Goal: Use online tool/utility: Utilize a website feature to perform a specific function

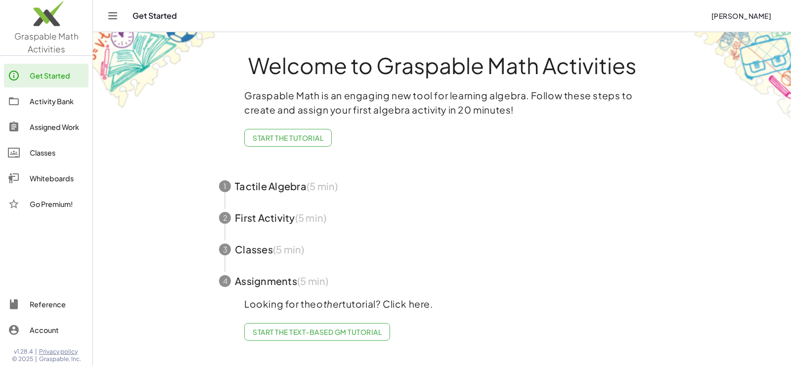
click at [45, 22] on img at bounding box center [46, 16] width 92 height 42
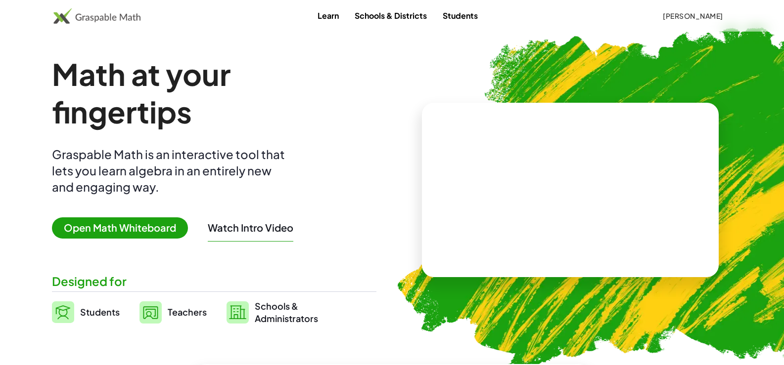
click at [93, 221] on span "Open Math Whiteboard" at bounding box center [120, 228] width 136 height 21
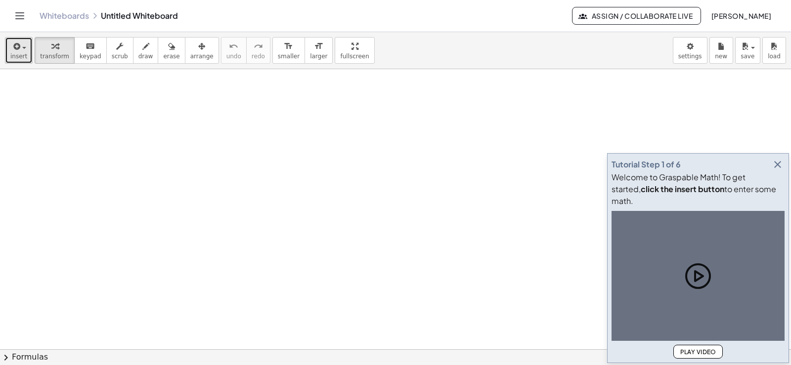
click at [13, 44] on icon "button" at bounding box center [15, 47] width 9 height 12
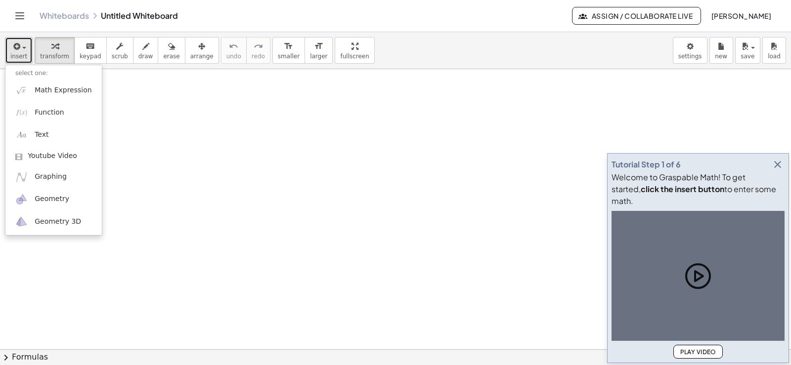
click at [14, 47] on icon "button" at bounding box center [15, 47] width 9 height 12
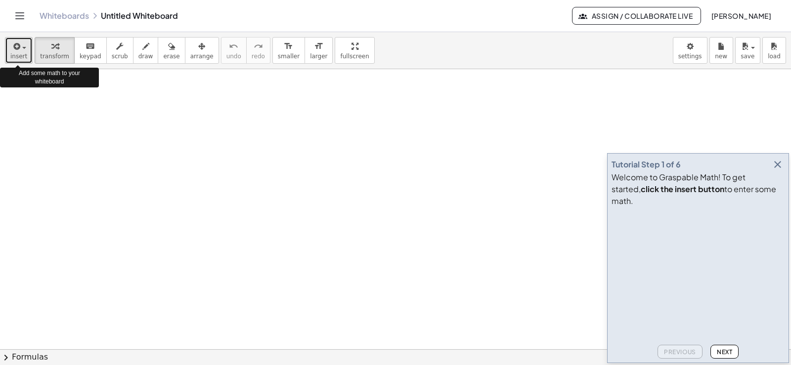
click at [16, 50] on icon "button" at bounding box center [15, 47] width 9 height 12
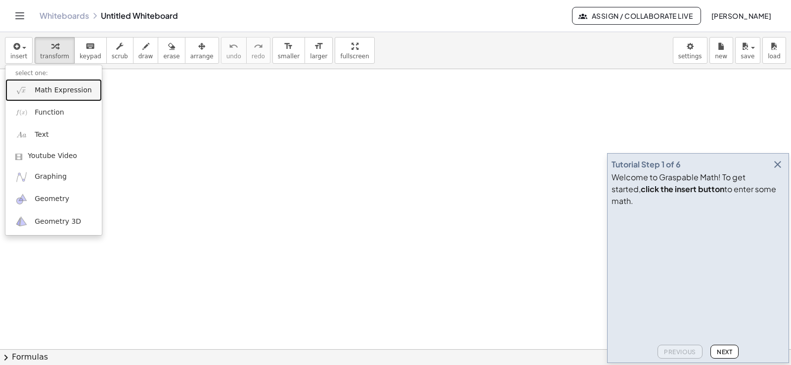
click at [40, 95] on span "Math Expression" at bounding box center [63, 91] width 57 height 10
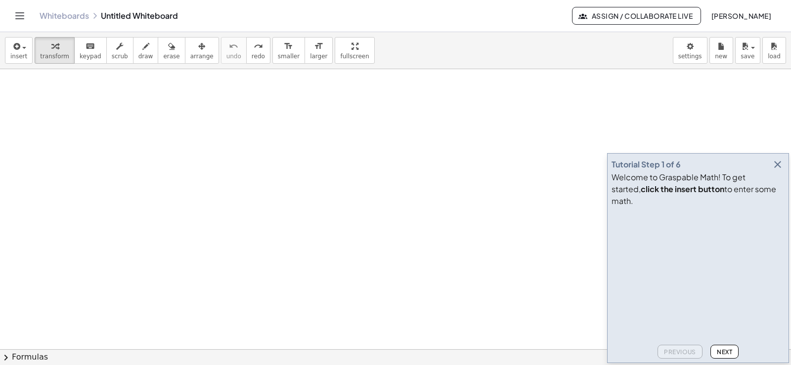
click at [26, 64] on div "insert select one: Math Expression Function Text Youtube Video Graphing Geometr…" at bounding box center [395, 50] width 791 height 37
click at [16, 35] on div "insert select one: Math Expression Function Text Youtube Video Graphing Geometr…" at bounding box center [395, 50] width 791 height 37
click at [14, 50] on icon "button" at bounding box center [15, 47] width 9 height 12
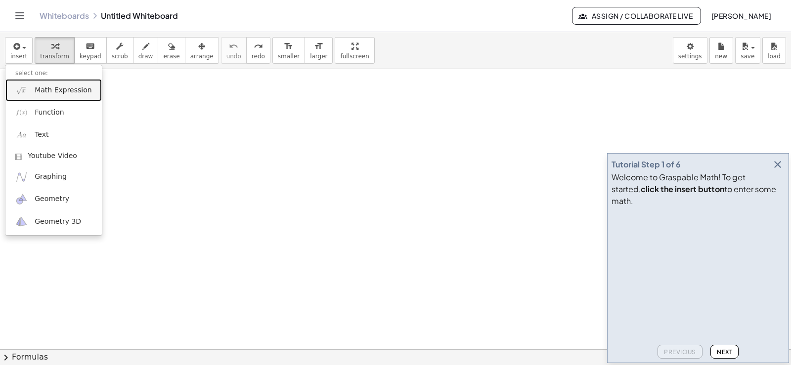
click at [28, 89] on link "Math Expression" at bounding box center [53, 90] width 96 height 22
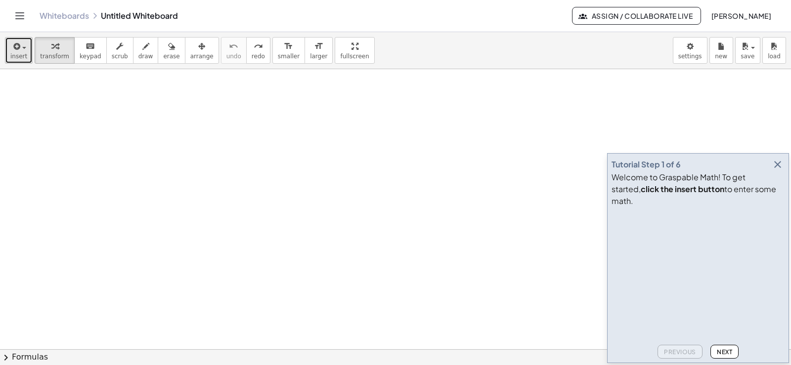
click at [14, 60] on button "insert" at bounding box center [19, 50] width 28 height 27
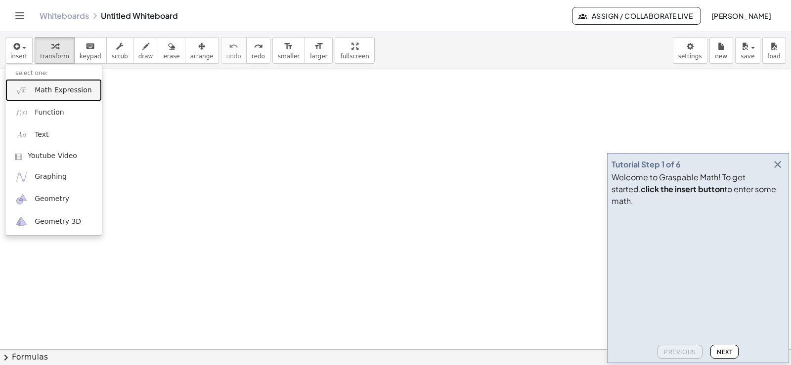
click at [47, 87] on span "Math Expression" at bounding box center [63, 91] width 57 height 10
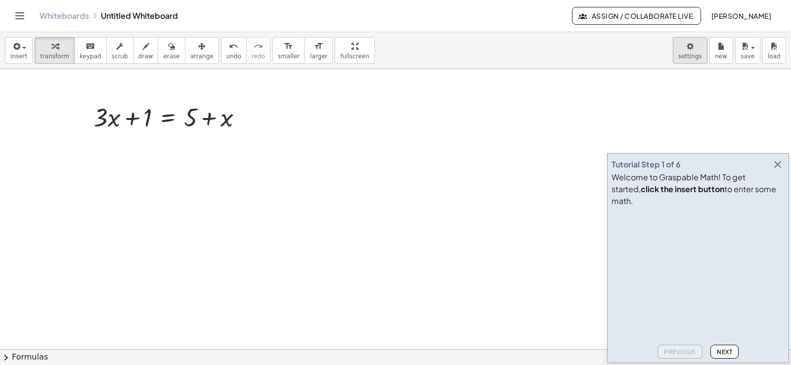
click at [688, 62] on body "Graspable Math Activities Get Started Activity Bank Assigned Work Classes White…" at bounding box center [395, 182] width 791 height 365
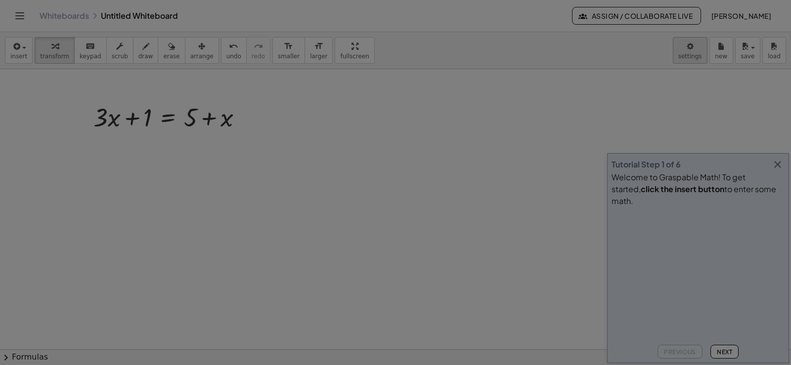
click at [693, 47] on body "Graspable Math Activities Get Started Activity Bank Assigned Work Classes White…" at bounding box center [395, 182] width 791 height 365
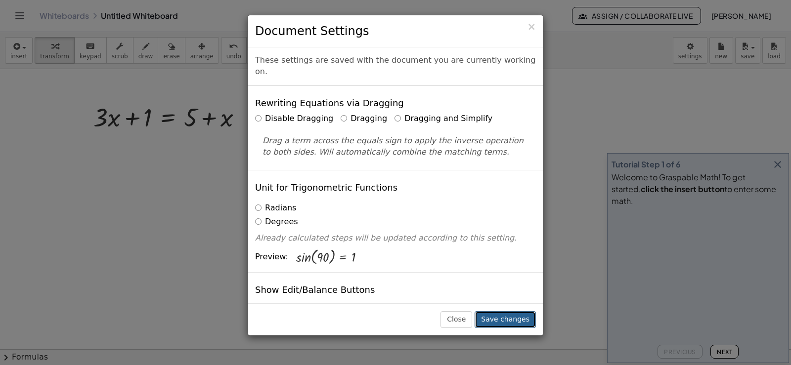
click at [495, 324] on button "Save changes" at bounding box center [505, 320] width 61 height 17
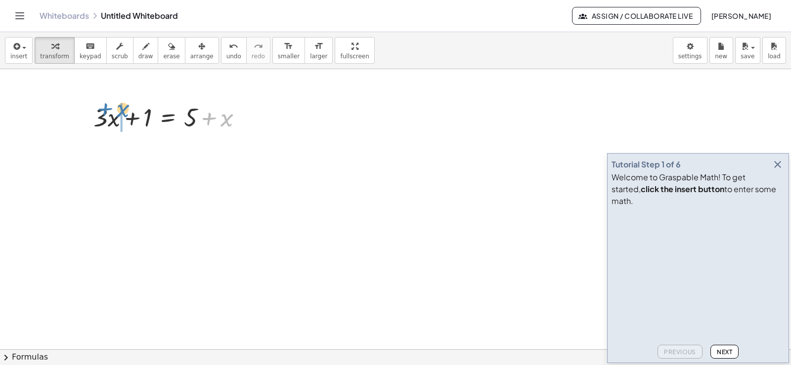
drag, startPoint x: 227, startPoint y: 123, endPoint x: 123, endPoint y: 113, distance: 104.3
click at [123, 113] on div at bounding box center [172, 117] width 167 height 34
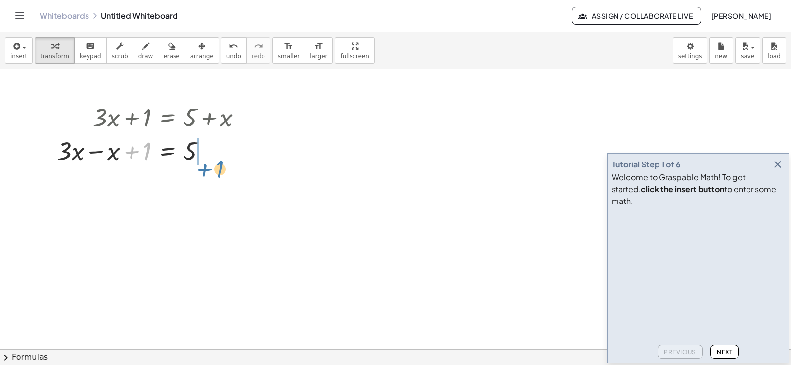
drag, startPoint x: 148, startPoint y: 153, endPoint x: 223, endPoint y: 169, distance: 76.8
click at [203, 158] on div at bounding box center [169, 151] width 171 height 34
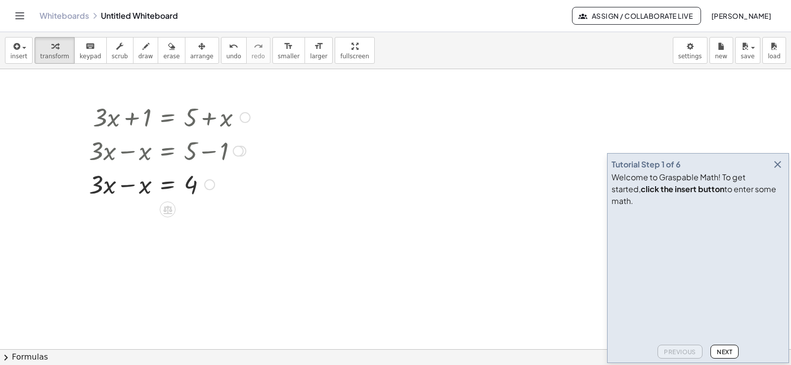
click at [131, 192] on div at bounding box center [169, 184] width 171 height 34
drag, startPoint x: 135, startPoint y: 218, endPoint x: 185, endPoint y: 246, distance: 58.0
click at [199, 256] on div at bounding box center [169, 258] width 171 height 49
click at [199, 256] on div at bounding box center [169, 259] width 171 height 33
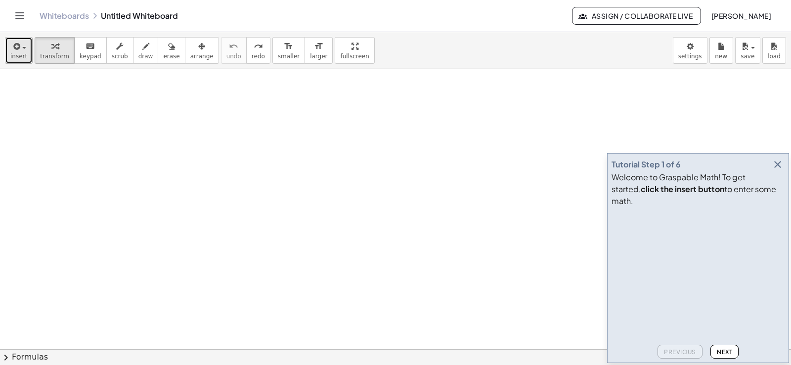
click at [12, 46] on icon "button" at bounding box center [15, 47] width 9 height 12
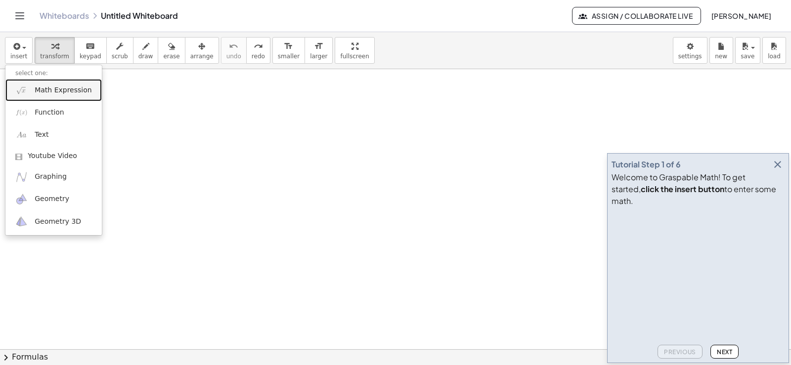
click at [36, 93] on span "Math Expression" at bounding box center [63, 91] width 57 height 10
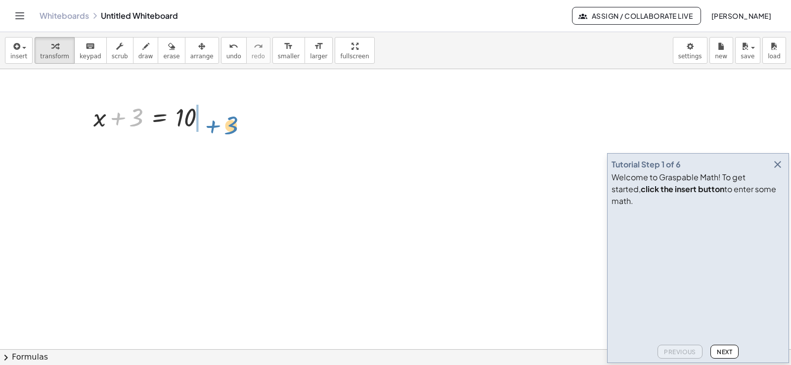
drag, startPoint x: 138, startPoint y: 122, endPoint x: 233, endPoint y: 130, distance: 95.3
click at [35, 49] on button "transform" at bounding box center [55, 50] width 40 height 27
click at [20, 45] on span "button" at bounding box center [21, 47] width 2 height 7
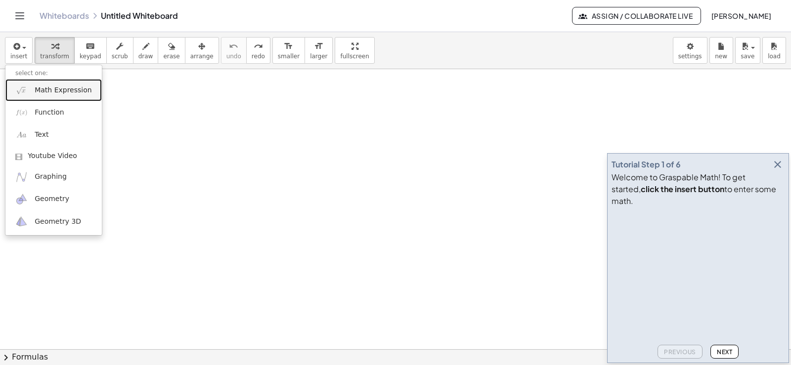
click at [28, 91] on link "Math Expression" at bounding box center [53, 90] width 96 height 22
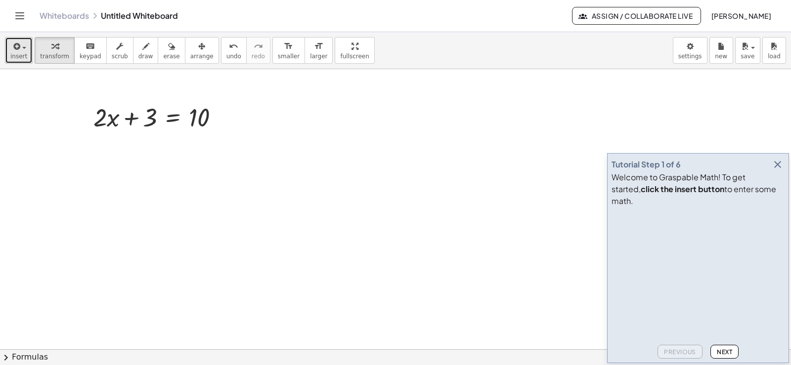
click at [27, 51] on button "insert" at bounding box center [19, 50] width 28 height 27
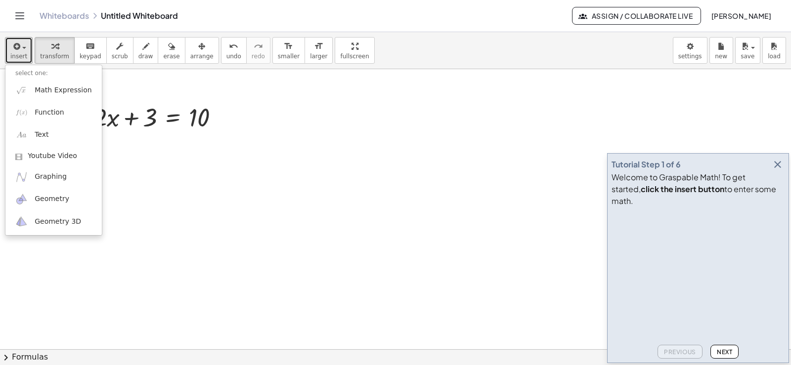
click at [196, 162] on div at bounding box center [395, 349] width 791 height 561
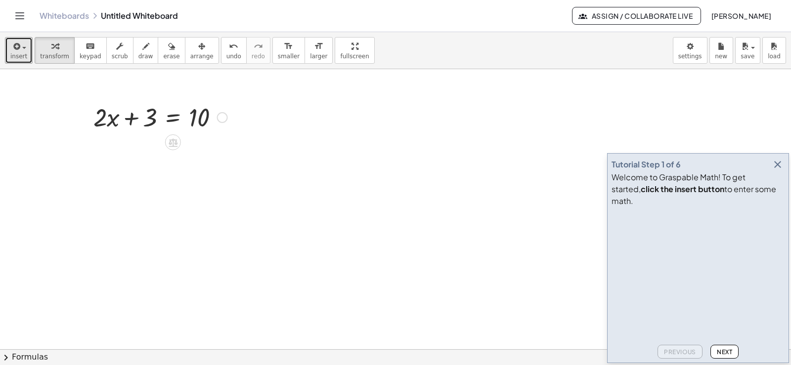
click at [218, 118] on div at bounding box center [222, 117] width 11 height 11
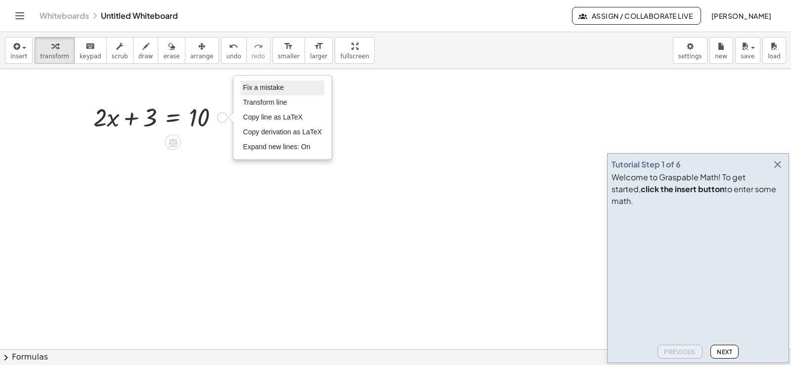
click at [270, 92] on li "Fix a mistake" at bounding box center [283, 88] width 84 height 15
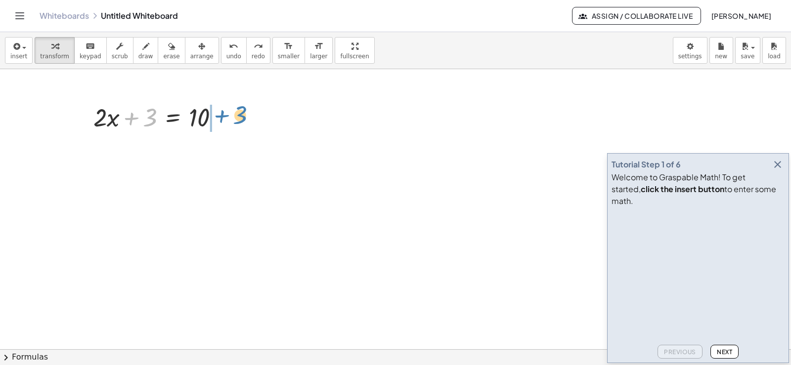
drag, startPoint x: 147, startPoint y: 115, endPoint x: 237, endPoint y: 113, distance: 90.0
drag, startPoint x: 323, startPoint y: 38, endPoint x: 323, endPoint y: 97, distance: 59.8
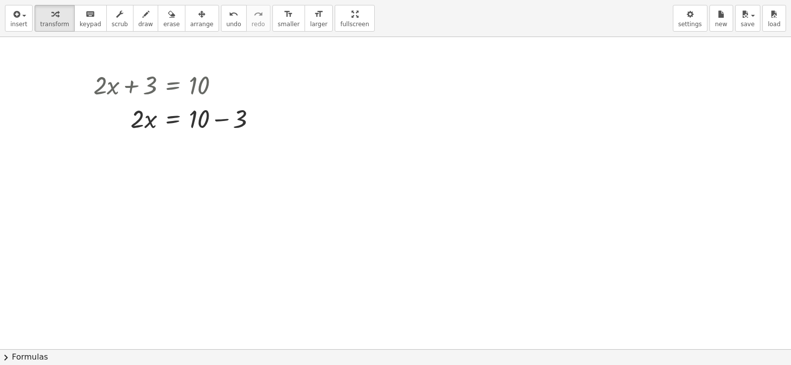
click at [323, 97] on div "insert select one: Math Expression Function Text Youtube Video Graphing Geometr…" at bounding box center [395, 182] width 791 height 365
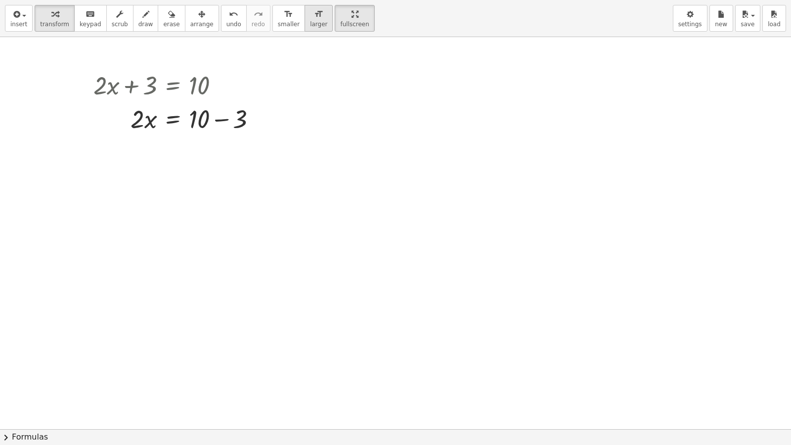
click at [314, 16] on icon "format_size" at bounding box center [318, 14] width 9 height 12
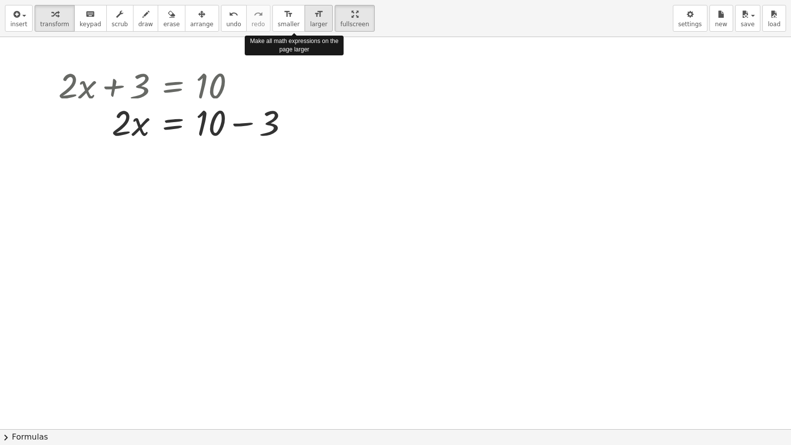
click at [314, 16] on icon "format_size" at bounding box center [318, 14] width 9 height 12
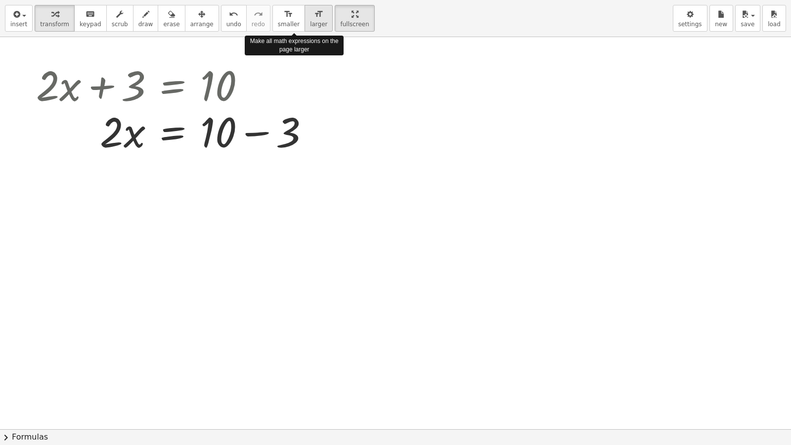
click at [314, 16] on icon "format_size" at bounding box center [318, 14] width 9 height 12
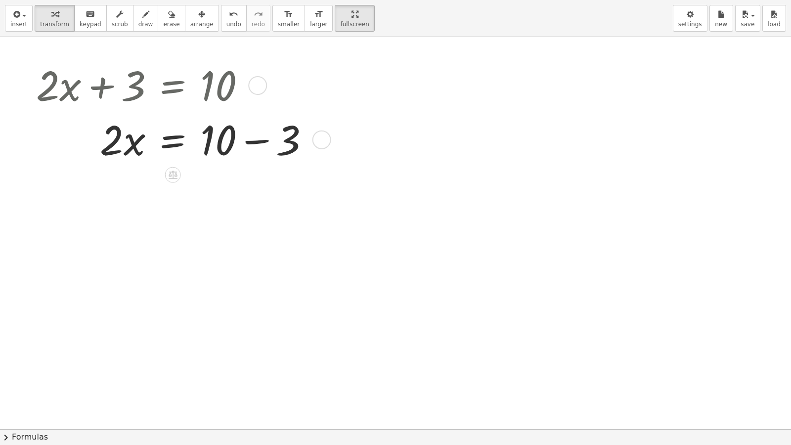
click at [253, 139] on div at bounding box center [177, 139] width 292 height 54
click at [253, 139] on div at bounding box center [144, 139] width 227 height 54
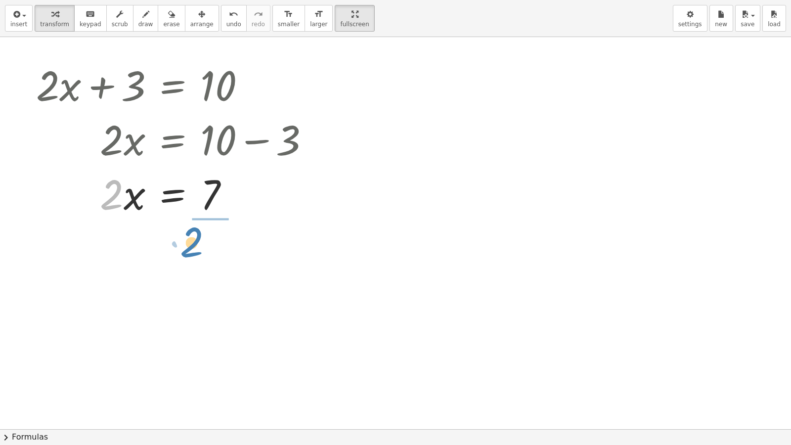
drag, startPoint x: 109, startPoint y: 194, endPoint x: 200, endPoint y: 246, distance: 105.4
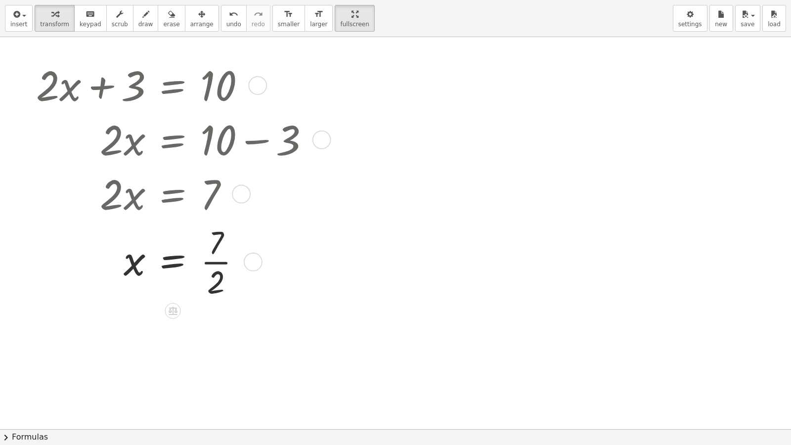
click at [208, 257] on div at bounding box center [177, 261] width 292 height 82
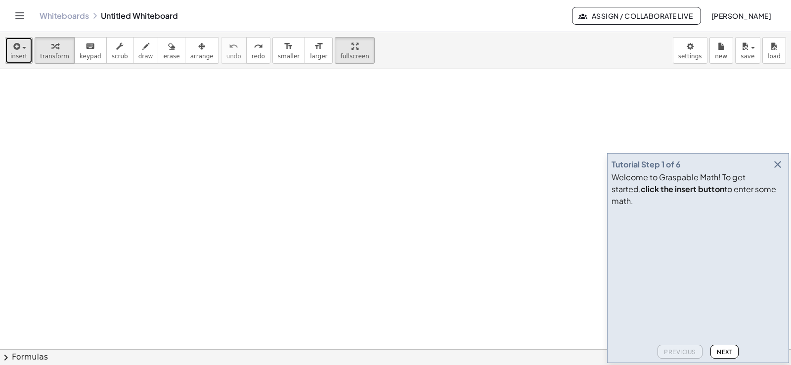
click at [14, 52] on icon "button" at bounding box center [15, 47] width 9 height 12
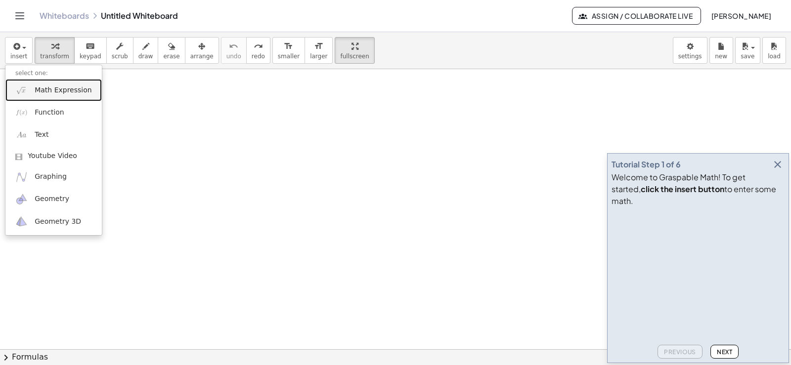
click at [31, 95] on link "Math Expression" at bounding box center [53, 90] width 96 height 22
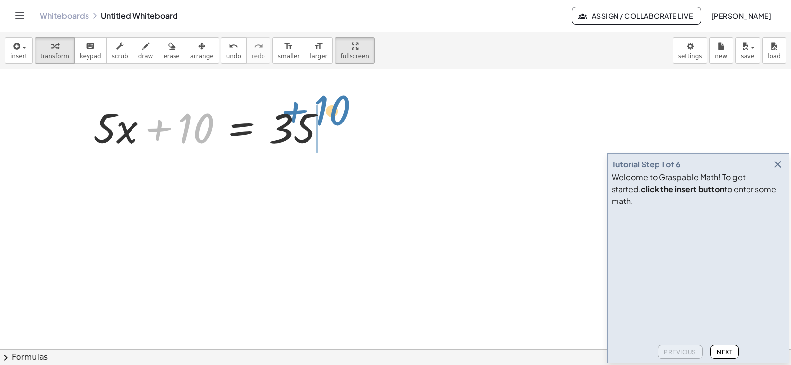
drag, startPoint x: 201, startPoint y: 123, endPoint x: 339, endPoint y: 105, distance: 139.1
click at [339, 105] on div "+ 10 + · 5 · x + 10 = 35" at bounding box center [218, 126] width 279 height 59
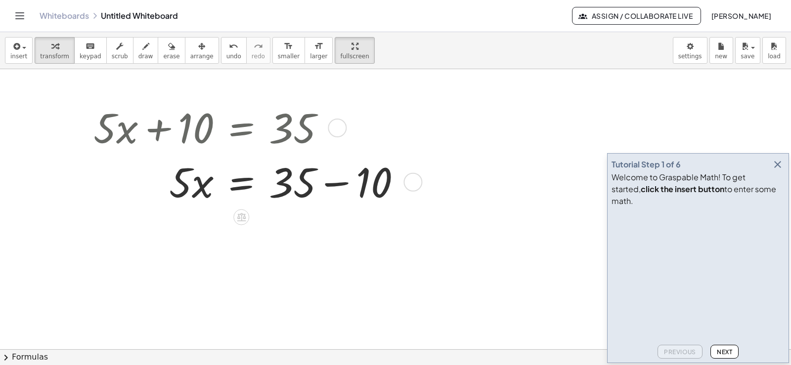
click at [314, 199] on div at bounding box center [251, 181] width 325 height 54
click at [308, 197] on div at bounding box center [251, 181] width 325 height 54
click at [308, 195] on div at bounding box center [251, 181] width 325 height 54
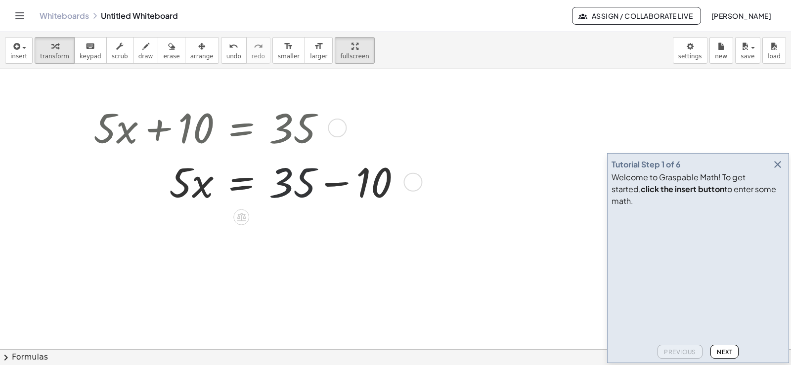
click at [308, 195] on div at bounding box center [251, 181] width 325 height 54
click at [332, 186] on div at bounding box center [251, 181] width 325 height 54
click at [241, 182] on div "· 5 · x 10 = 35 + − 25" at bounding box center [241, 182] width 0 height 0
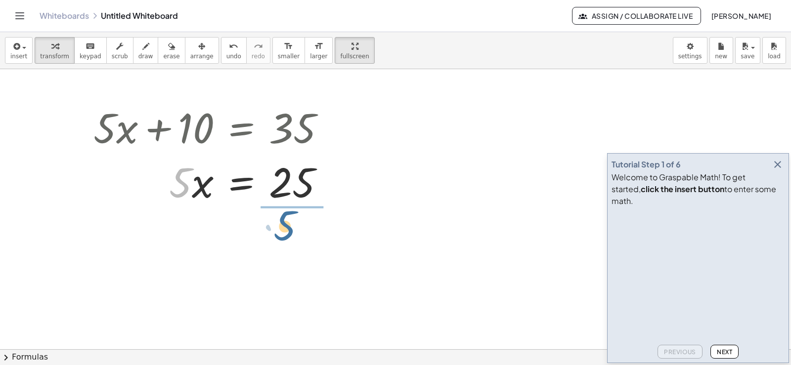
drag, startPoint x: 182, startPoint y: 183, endPoint x: 325, endPoint y: 240, distance: 154.7
click at [325, 240] on div "+ · 5 · x + 10 = 35 · 5 · x = + 35 − 10 · 5 · 5 · x = 25 Transform line Copy li…" at bounding box center [395, 349] width 791 height 561
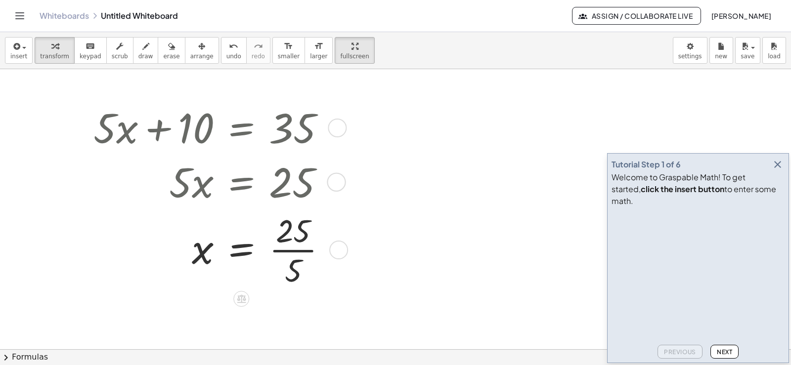
click at [286, 229] on div at bounding box center [214, 250] width 251 height 82
click at [287, 243] on div at bounding box center [214, 250] width 251 height 82
click at [287, 243] on div at bounding box center [214, 249] width 250 height 52
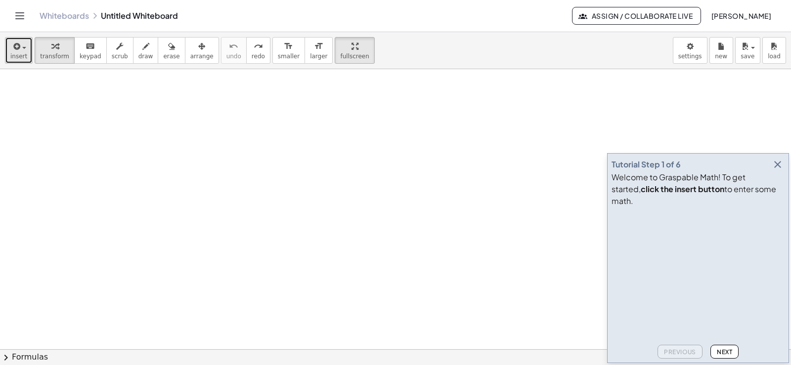
click at [23, 55] on span "insert" at bounding box center [18, 56] width 17 height 7
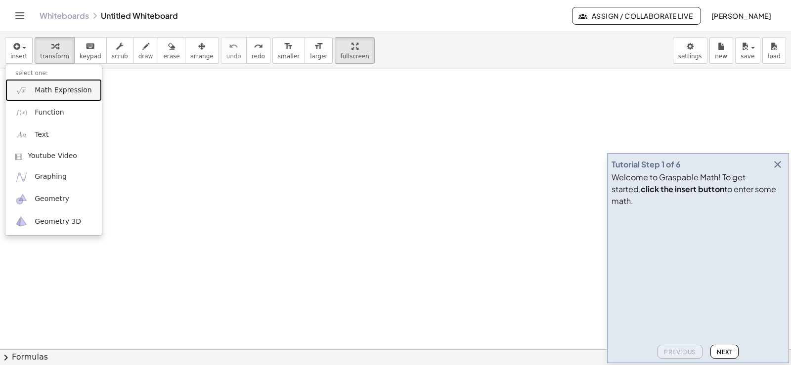
click at [45, 96] on link "Math Expression" at bounding box center [53, 90] width 96 height 22
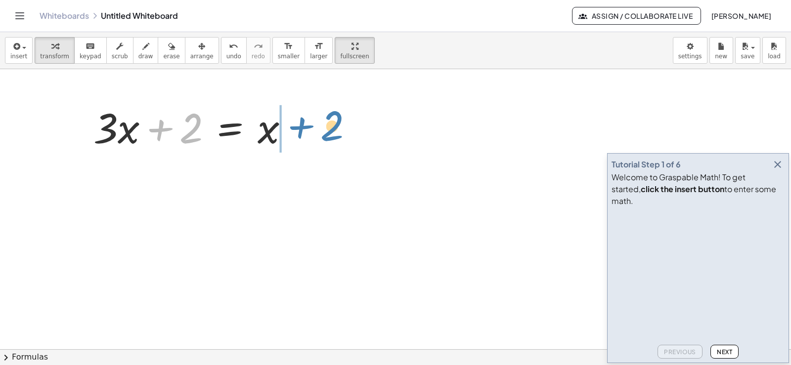
drag, startPoint x: 189, startPoint y: 120, endPoint x: 332, endPoint y: 118, distance: 143.4
click at [332, 118] on div "+ 2 + · 3 · x + 2 = x" at bounding box center [395, 349] width 791 height 561
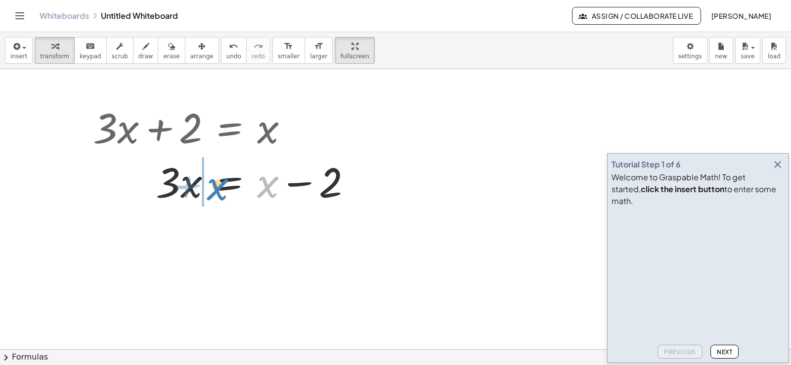
drag, startPoint x: 274, startPoint y: 180, endPoint x: 223, endPoint y: 182, distance: 51.0
click at [223, 182] on div at bounding box center [226, 181] width 276 height 54
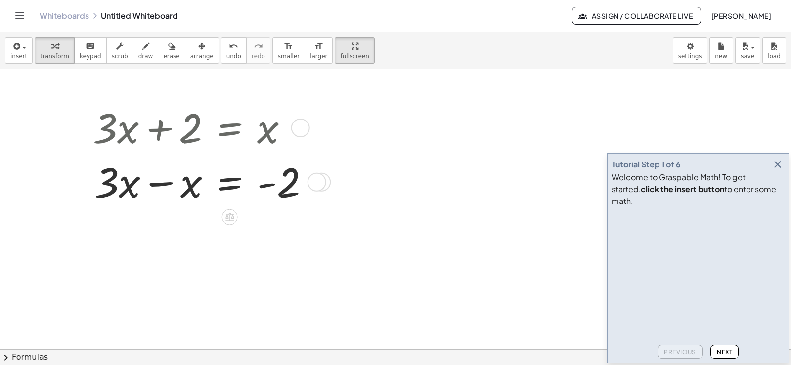
click at [223, 182] on div at bounding box center [205, 181] width 234 height 54
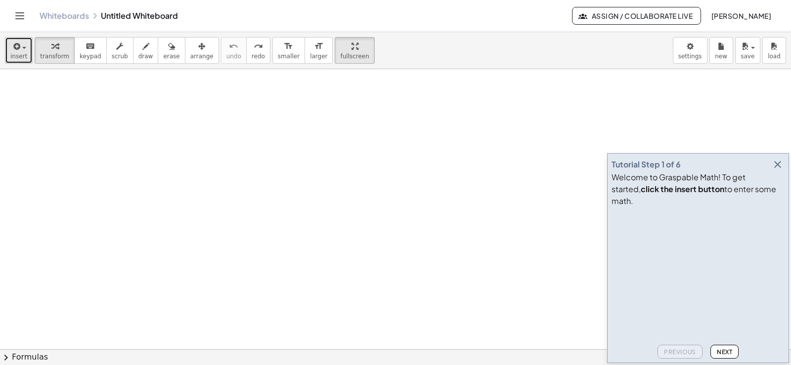
click at [16, 43] on icon "button" at bounding box center [15, 47] width 9 height 12
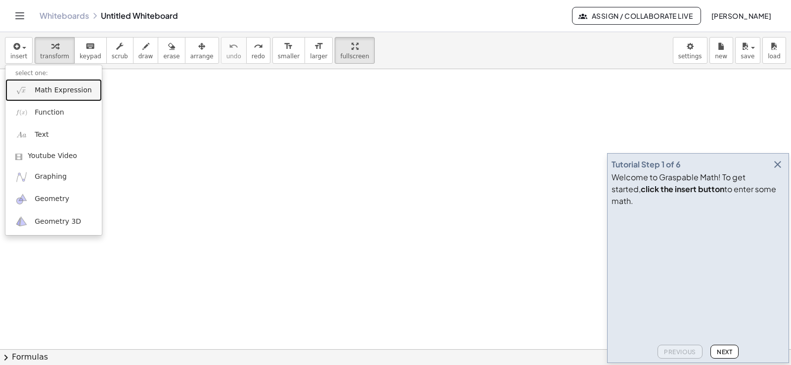
click at [35, 88] on span "Math Expression" at bounding box center [63, 91] width 57 height 10
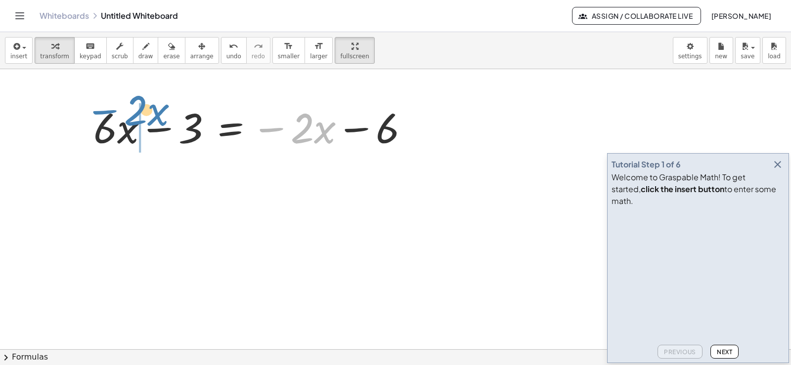
drag, startPoint x: 299, startPoint y: 142, endPoint x: 132, endPoint y: 127, distance: 167.4
click at [132, 127] on div at bounding box center [255, 127] width 333 height 54
